Goal: Information Seeking & Learning: Learn about a topic

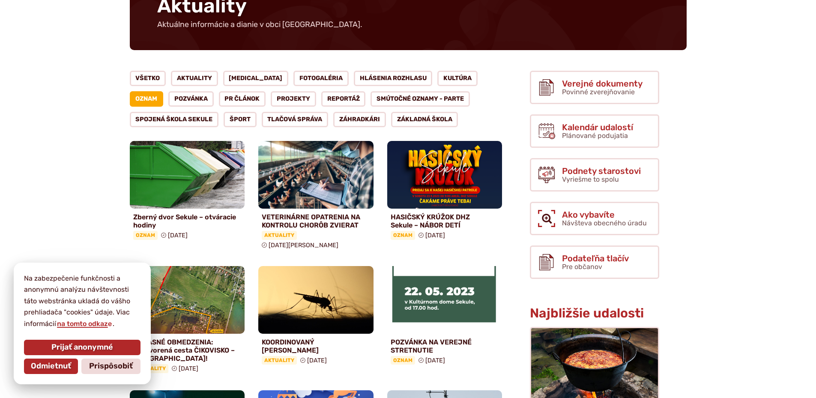
scroll to position [214, 0]
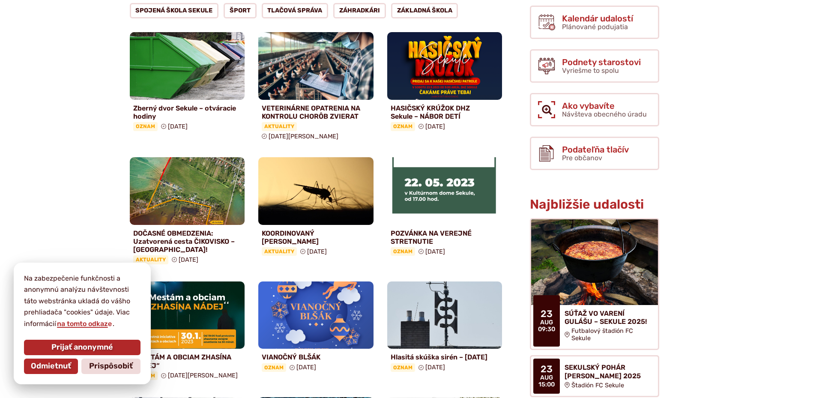
click at [607, 4] on div "Verejné dokumenty Povinné zverejňovanie Kalendár udalostí Plánované podujatia P…" at bounding box center [594, 66] width 129 height 208
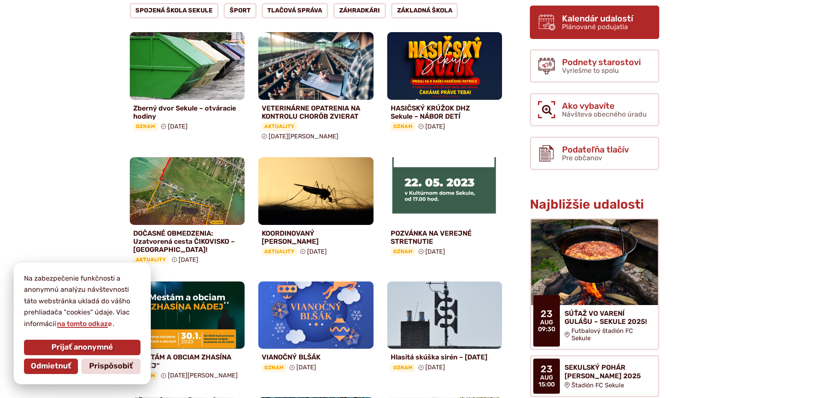
click at [597, 15] on span "Kalendár udalostí" at bounding box center [597, 18] width 71 height 9
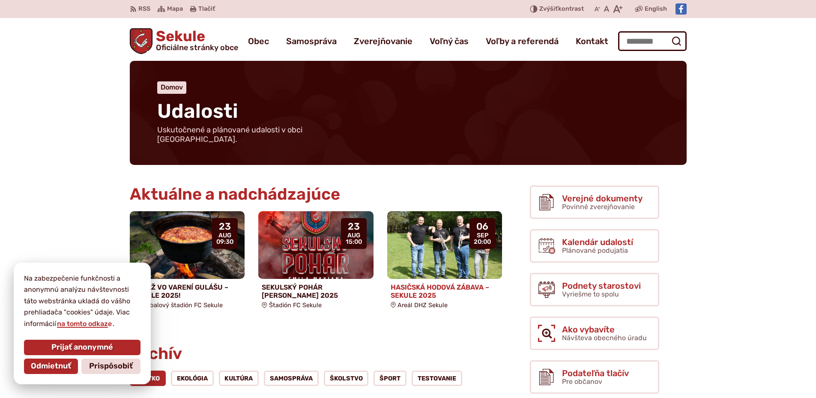
click at [421, 229] on img at bounding box center [445, 245] width 132 height 78
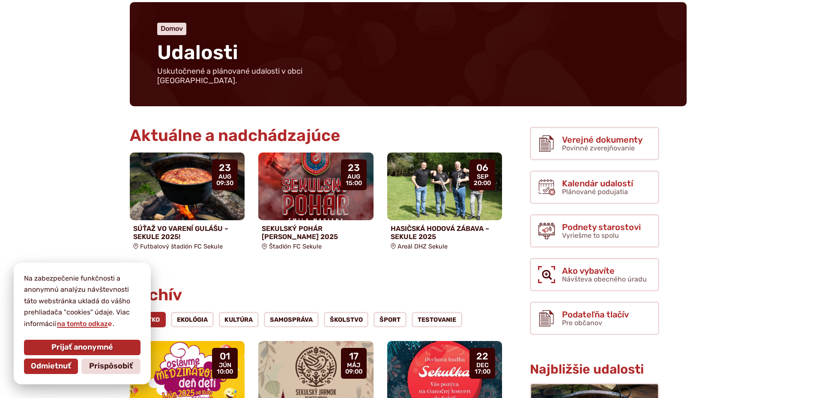
scroll to position [86, 0]
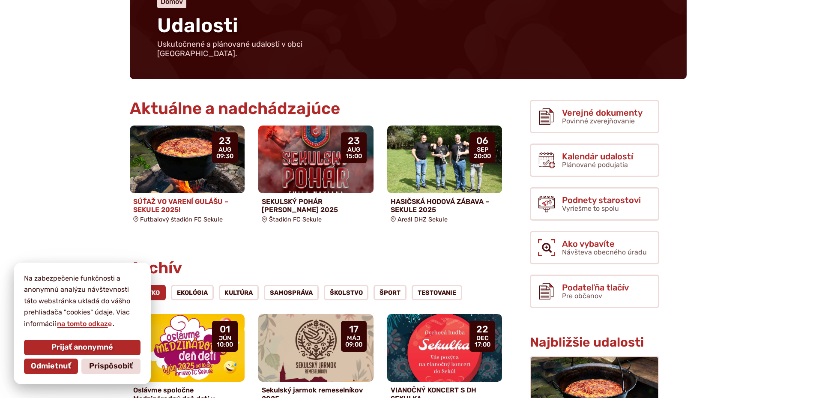
click at [167, 149] on img at bounding box center [187, 160] width 132 height 78
